Goal: Find specific page/section

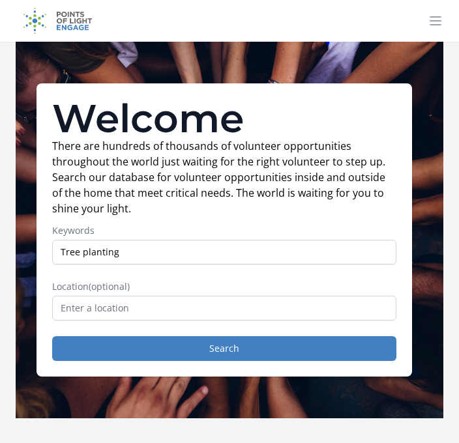
type input "Tree planting"
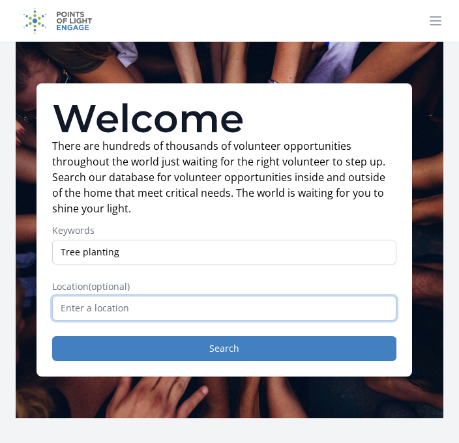
click at [218, 308] on input "text" at bounding box center [224, 308] width 344 height 25
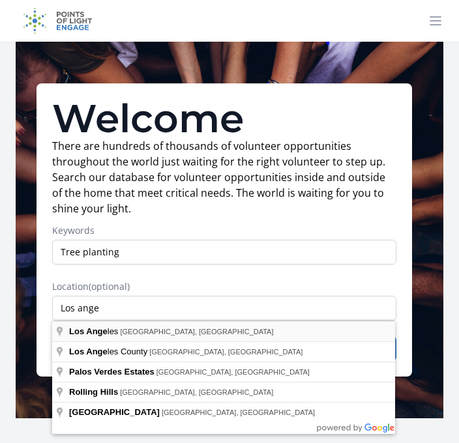
type input "[GEOGRAPHIC_DATA], [GEOGRAPHIC_DATA], [GEOGRAPHIC_DATA]"
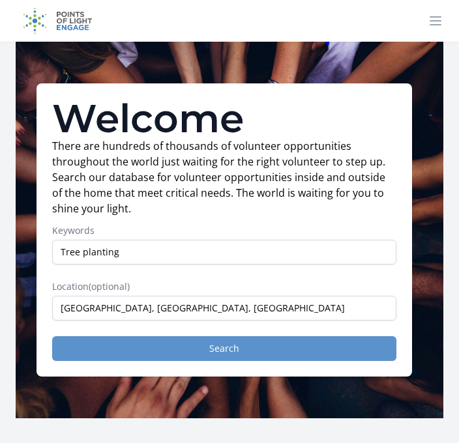
click at [272, 360] on button "Search" at bounding box center [224, 348] width 344 height 25
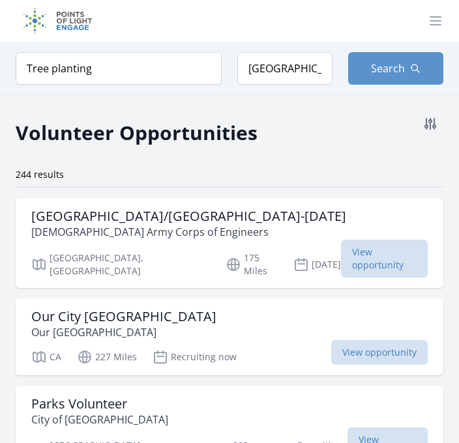
click at [69, 24] on img at bounding box center [58, 21] width 84 height 42
